Goal: Transaction & Acquisition: Obtain resource

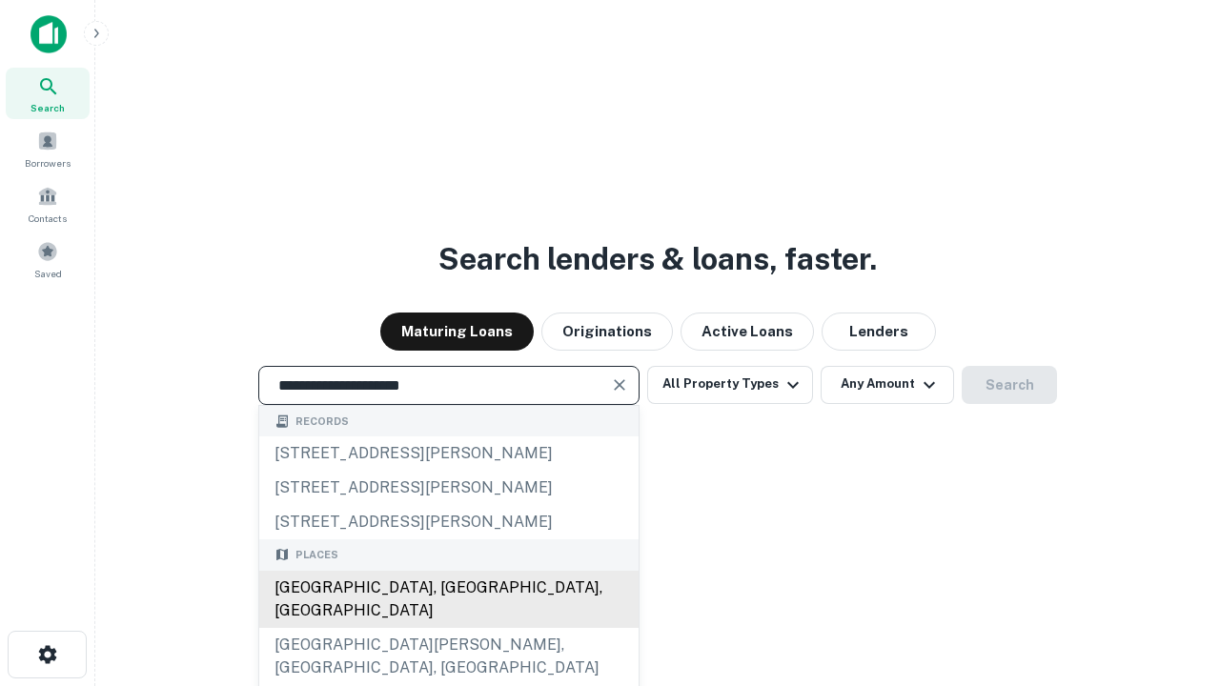
click at [448, 628] on div "[GEOGRAPHIC_DATA], [GEOGRAPHIC_DATA], [GEOGRAPHIC_DATA]" at bounding box center [448, 599] width 379 height 57
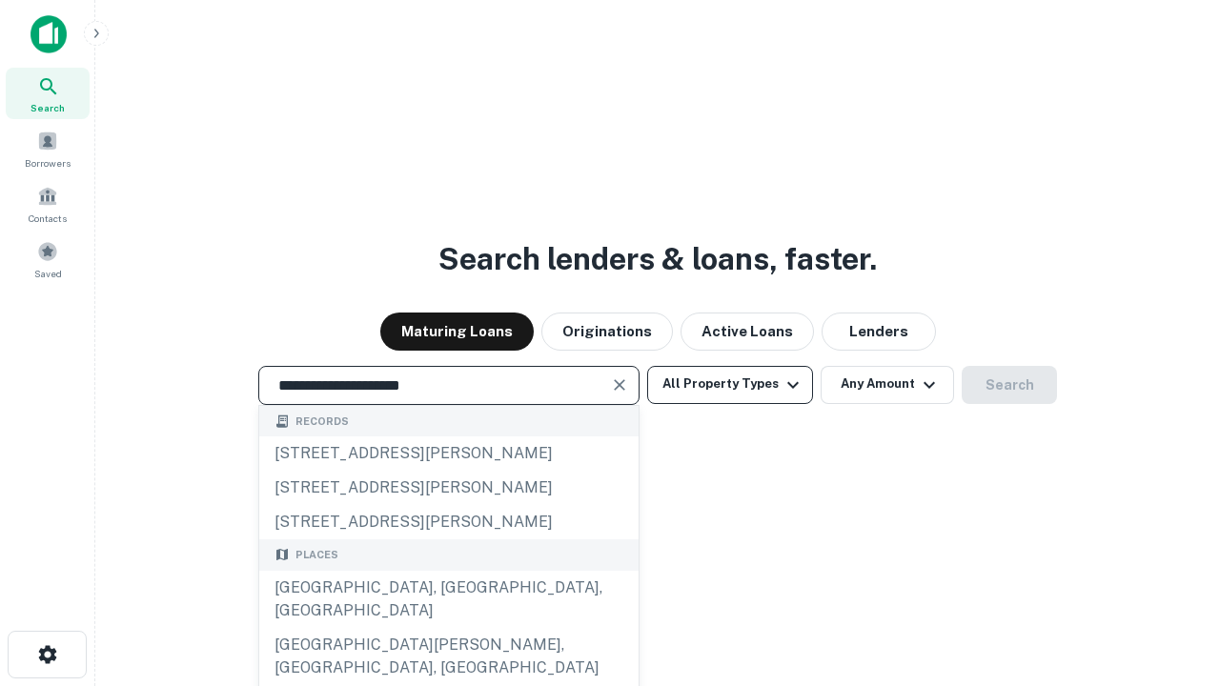
click at [730, 384] on button "All Property Types" at bounding box center [730, 385] width 166 height 38
type input "**********"
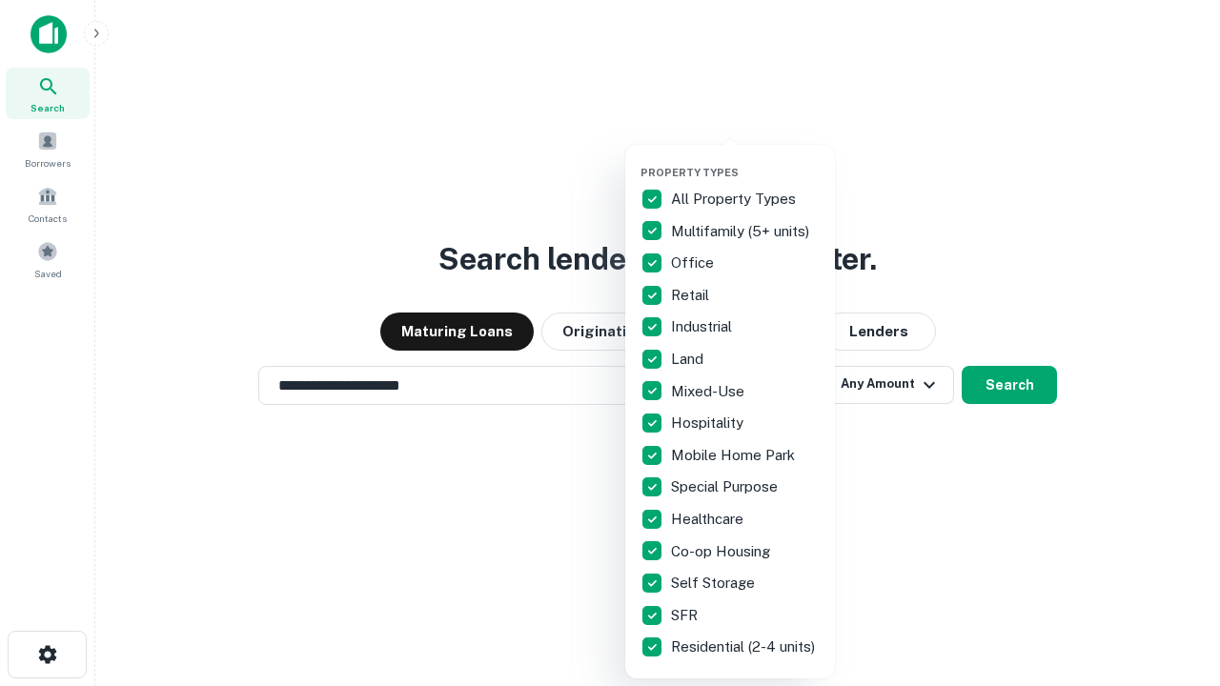
click at [745, 160] on button "button" at bounding box center [746, 160] width 210 height 1
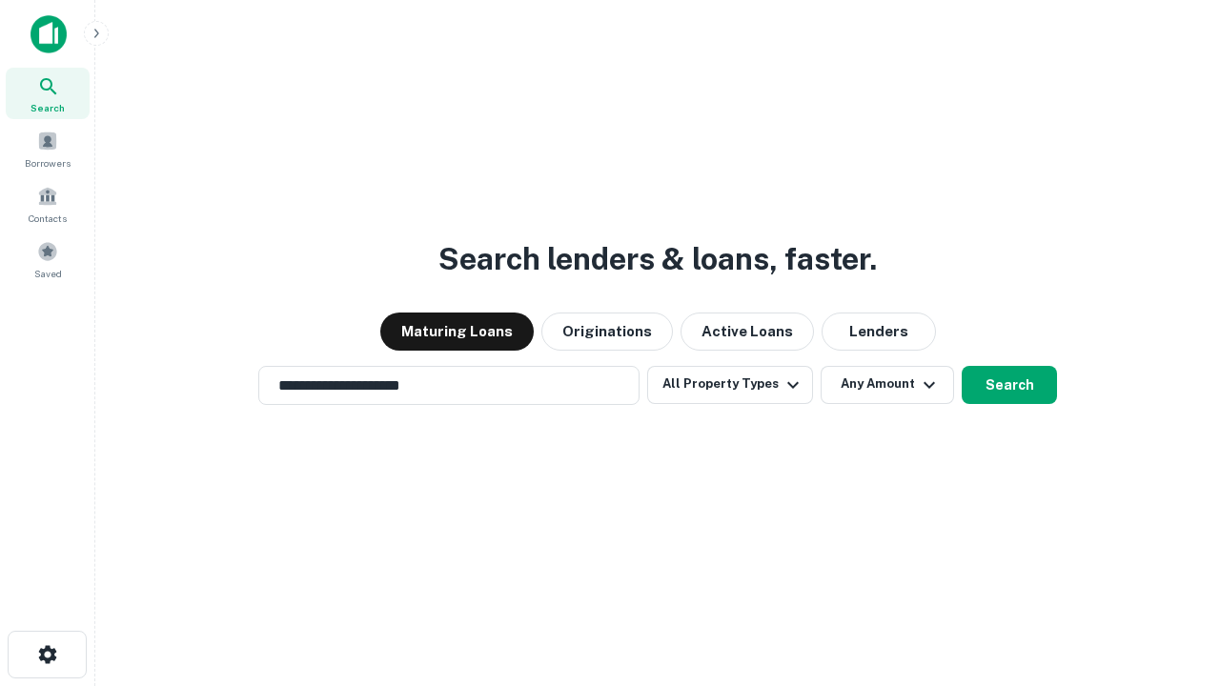
scroll to position [11, 230]
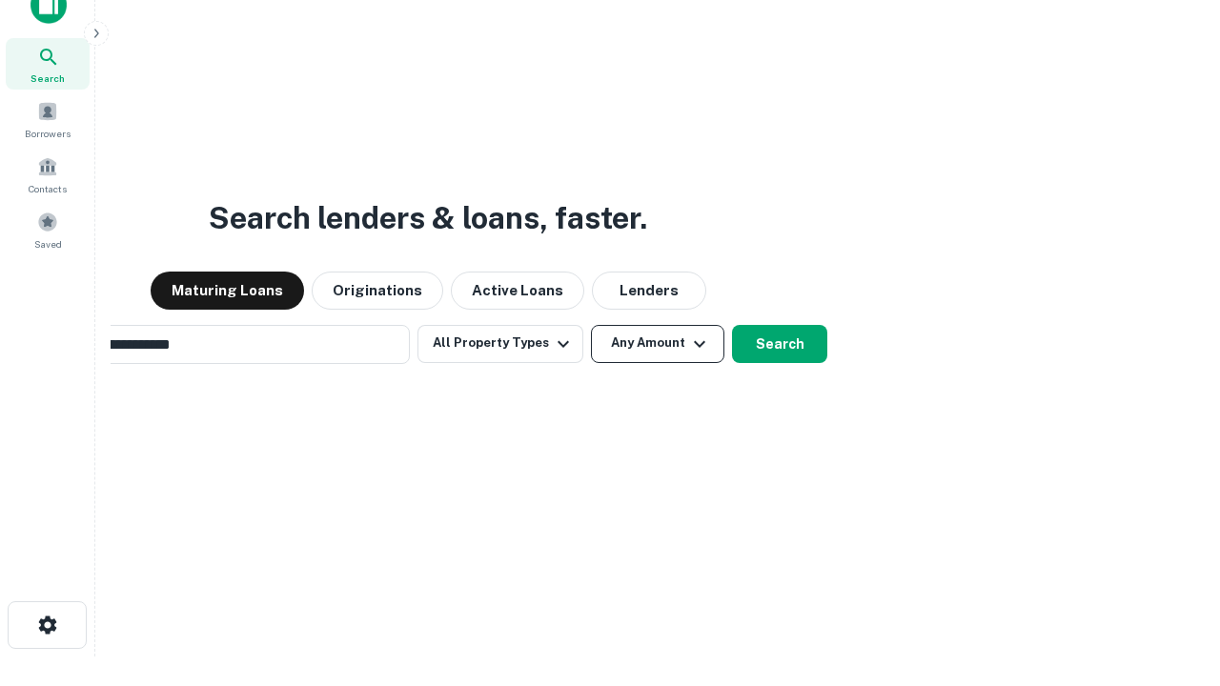
click at [591, 325] on button "Any Amount" at bounding box center [657, 344] width 133 height 38
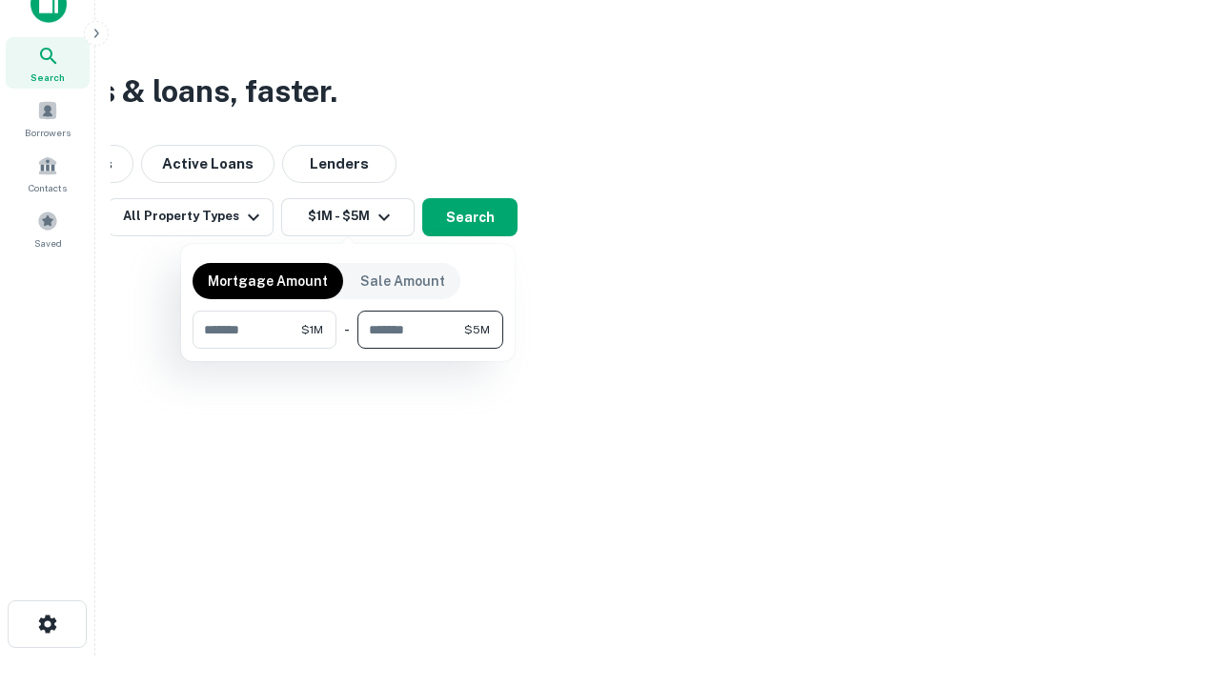
type input "*******"
click at [348, 349] on button "button" at bounding box center [348, 349] width 311 height 1
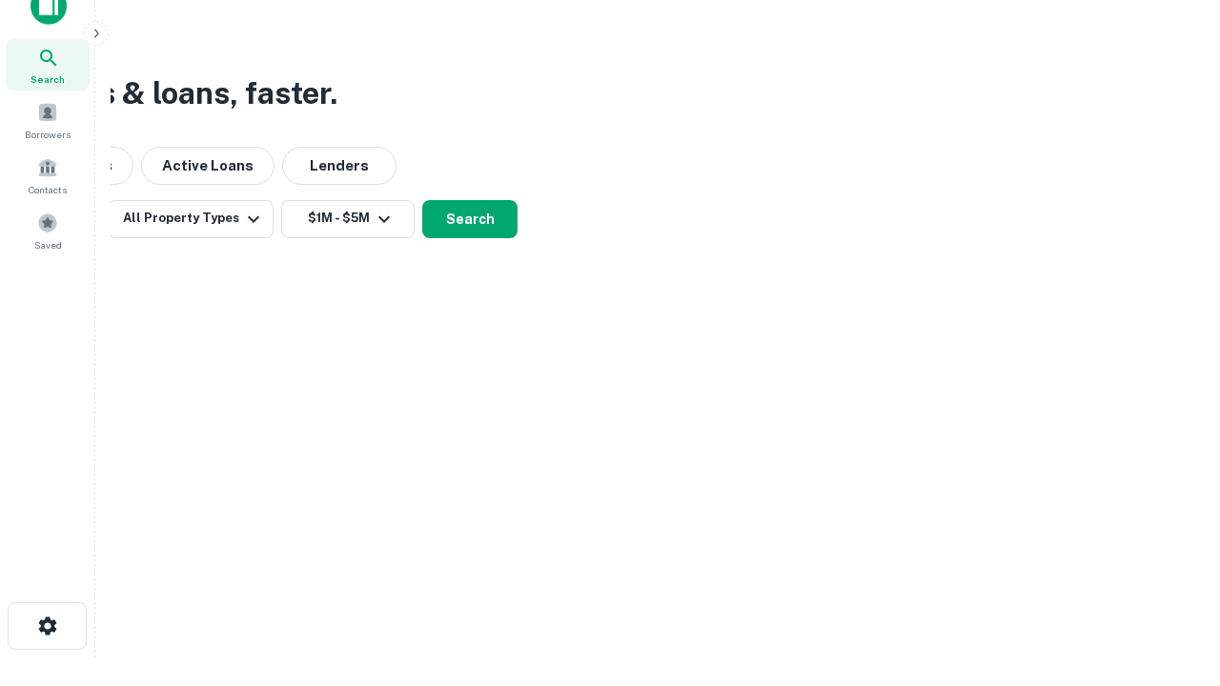
scroll to position [11, 352]
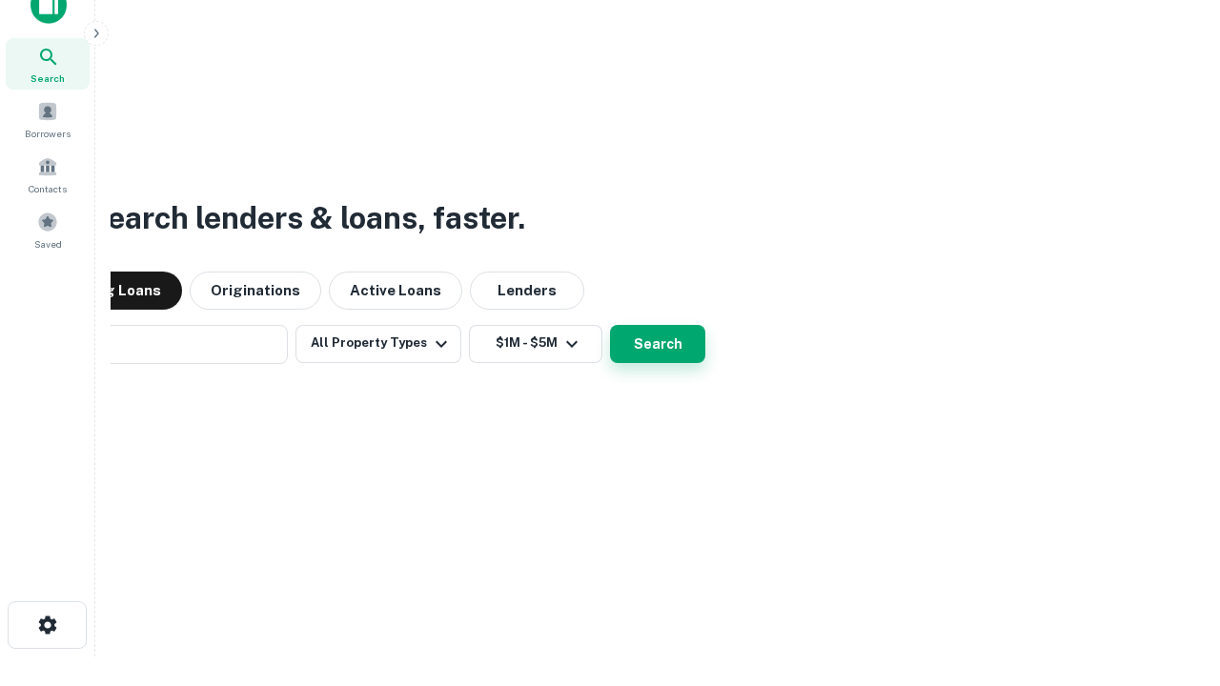
click at [610, 325] on button "Search" at bounding box center [657, 344] width 95 height 38
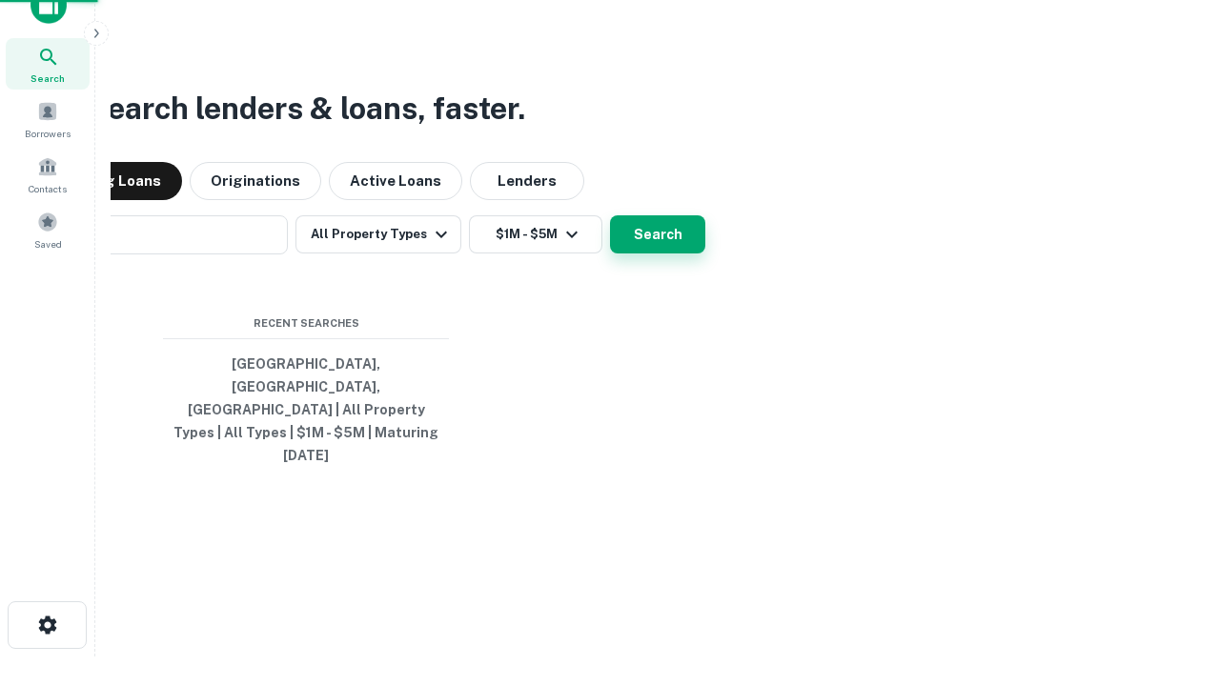
scroll to position [51, 540]
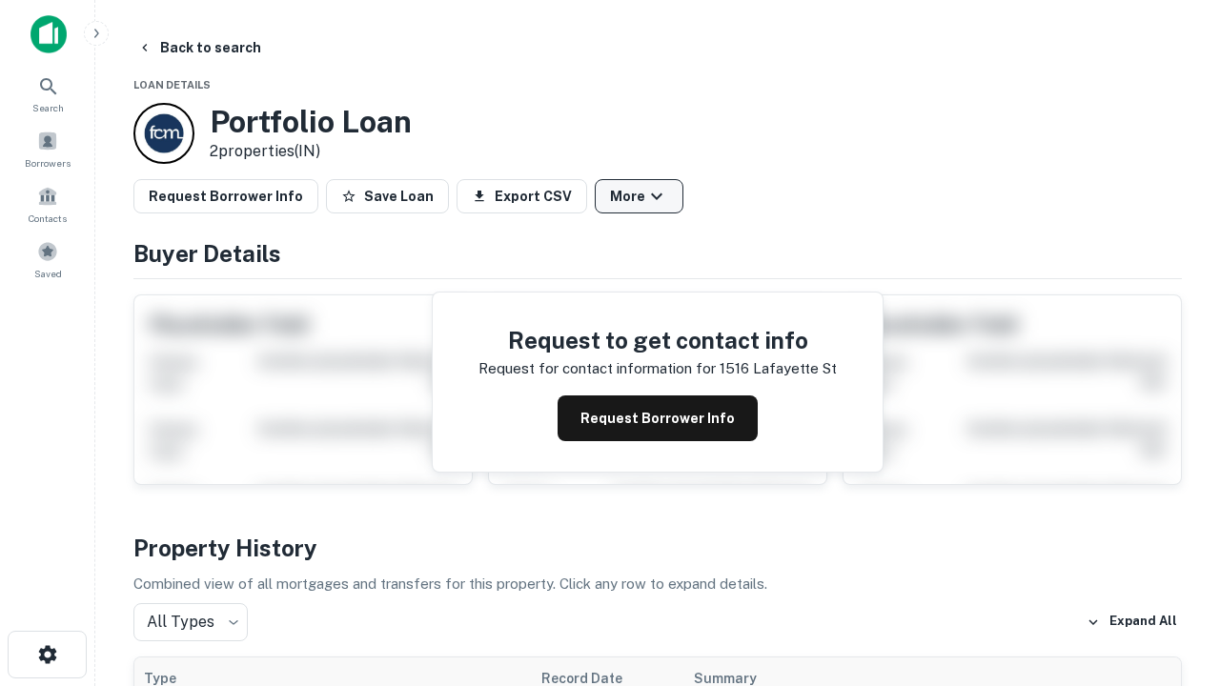
click at [639, 196] on button "More" at bounding box center [639, 196] width 89 height 34
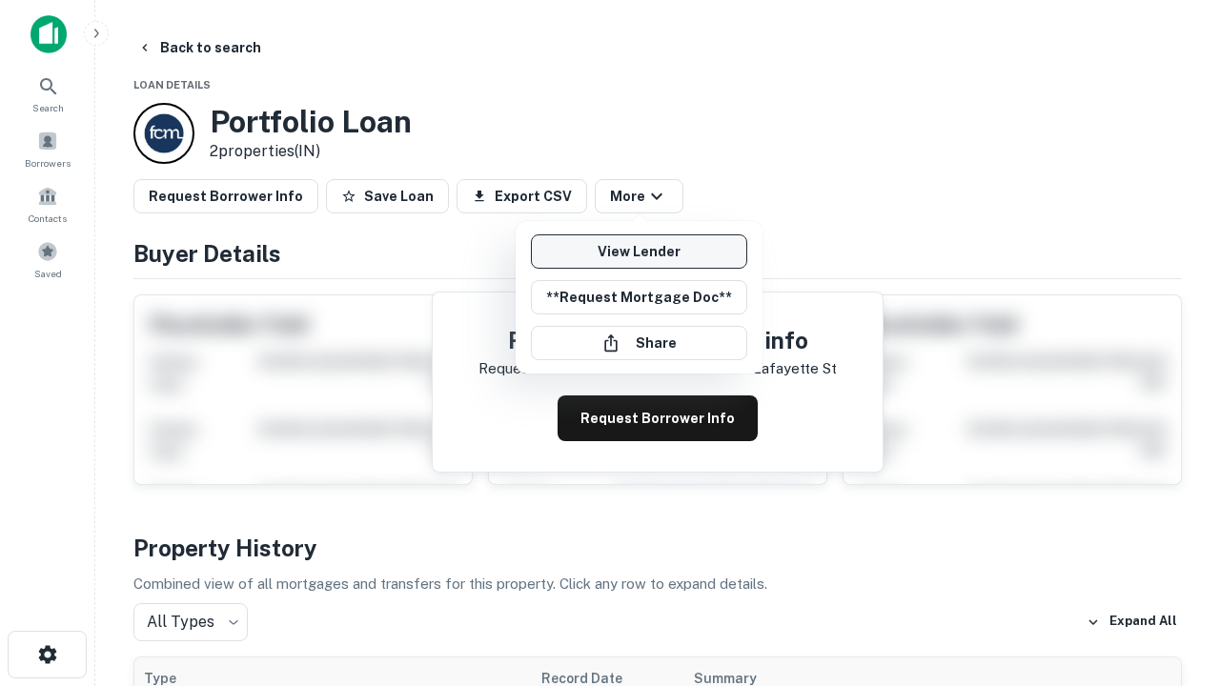
click at [639, 252] on link "View Lender" at bounding box center [639, 251] width 216 height 34
